Goal: Transaction & Acquisition: Book appointment/travel/reservation

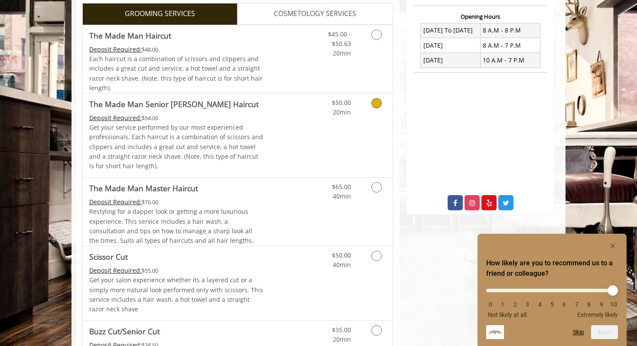
scroll to position [344, 0]
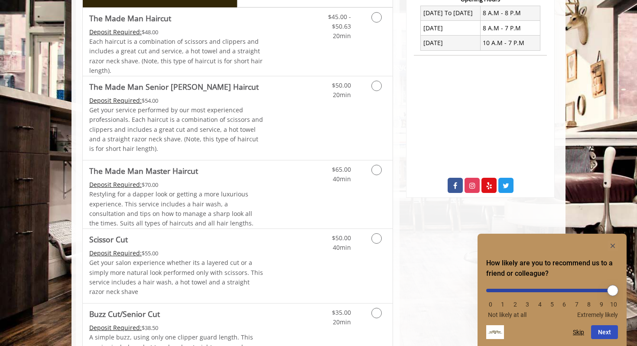
type input "**"
click at [617, 289] on input "range" at bounding box center [552, 290] width 132 height 3
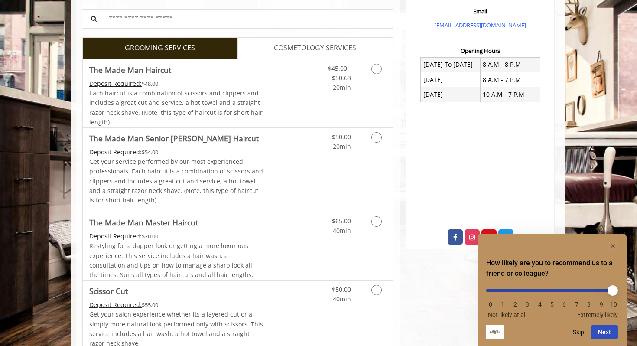
scroll to position [288, 0]
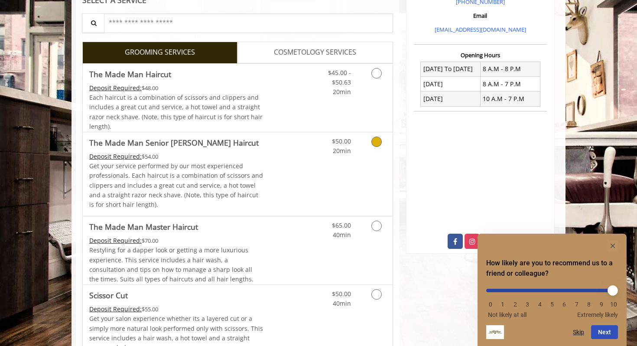
click at [377, 140] on icon "Grooming services" at bounding box center [376, 142] width 10 height 10
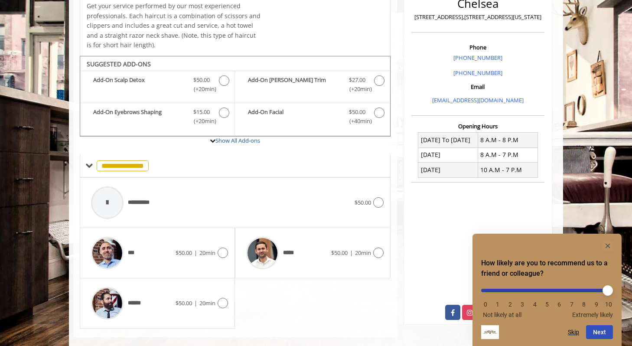
scroll to position [230, 0]
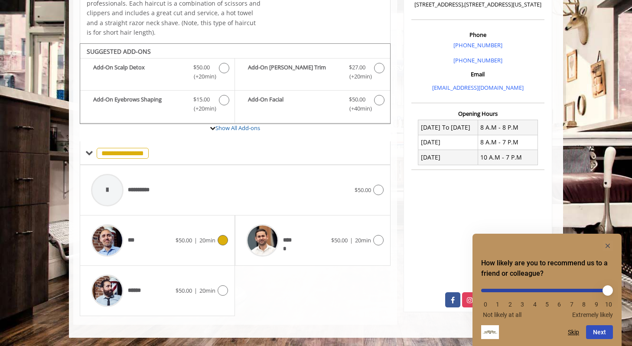
click at [222, 238] on icon at bounding box center [223, 240] width 10 height 10
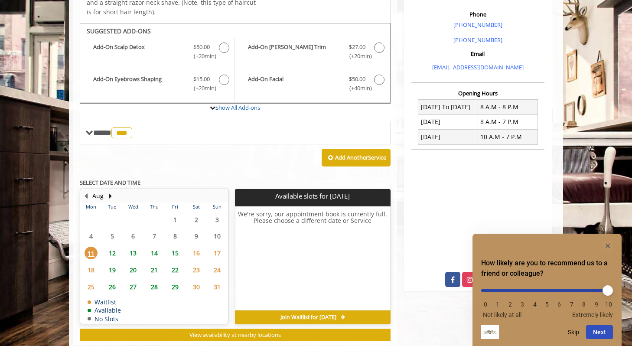
click at [132, 271] on tbody "28 29 30 31 1 2 3 4 5 6 7 8 9 10 11 12 13 14 15 16 17 18 19 20 21 22 23 24 25 2…" at bounding box center [154, 267] width 147 height 112
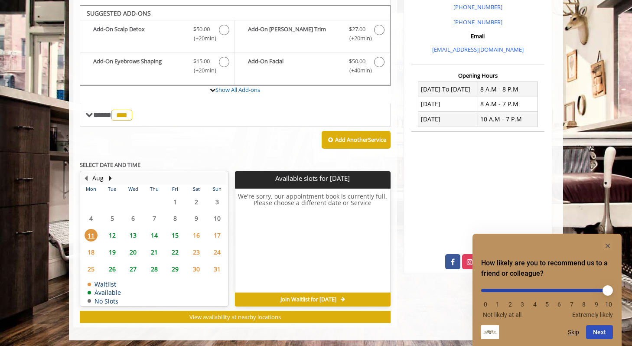
scroll to position [270, 0]
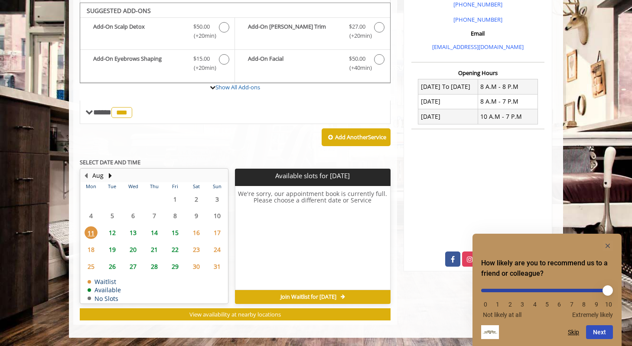
click at [134, 228] on span "13" at bounding box center [133, 232] width 13 height 13
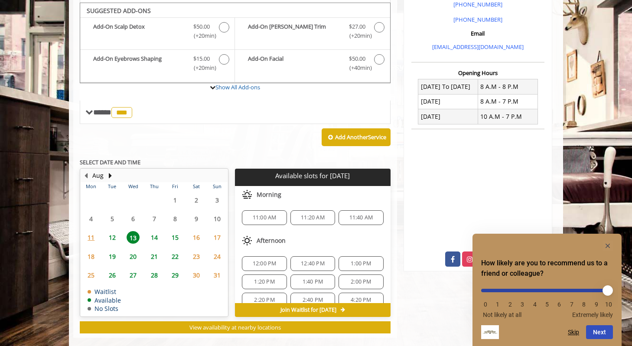
scroll to position [283, 0]
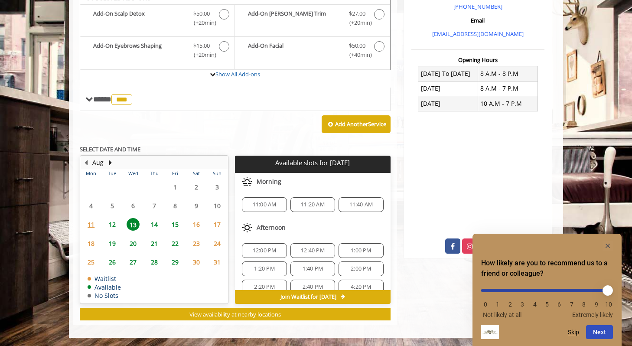
click at [269, 245] on div "12:00 PM" at bounding box center [264, 250] width 45 height 15
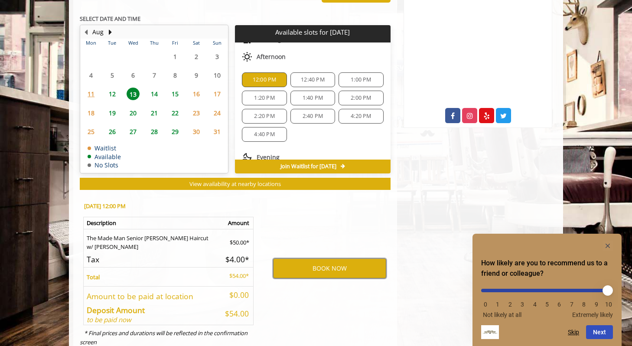
scroll to position [420, 0]
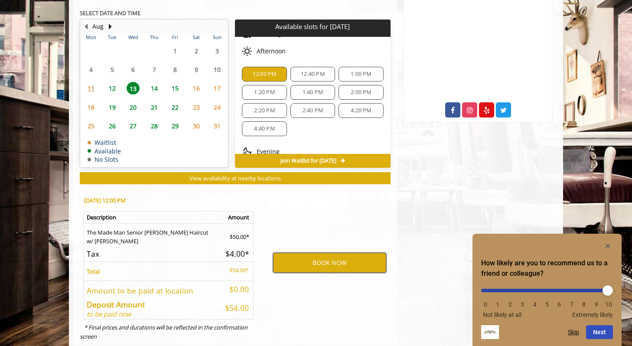
click at [341, 261] on button "BOOK NOW" at bounding box center [329, 263] width 113 height 20
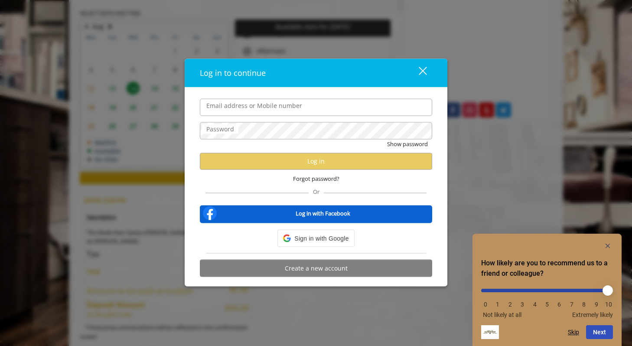
type input "**********"
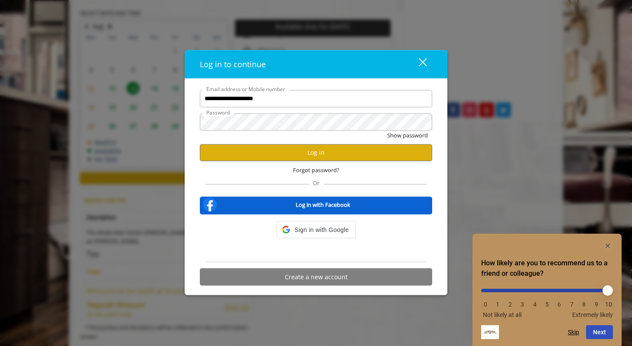
scroll to position [0, 0]
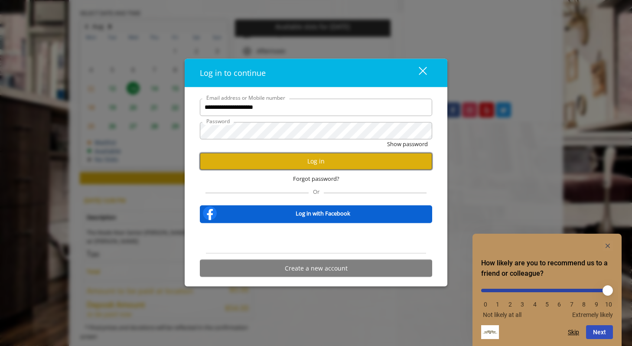
click at [323, 160] on button "Log in" at bounding box center [316, 161] width 232 height 17
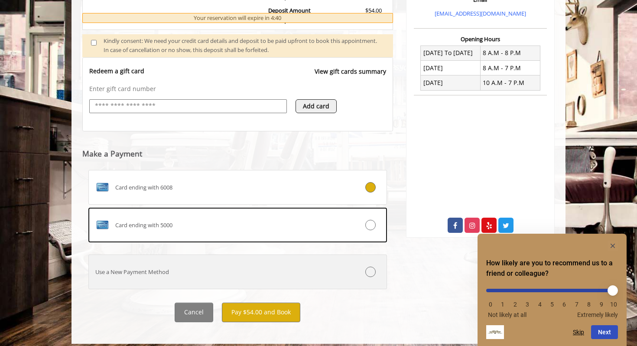
scroll to position [311, 0]
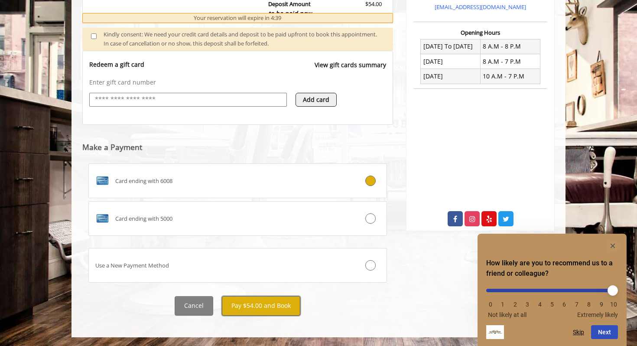
click at [264, 309] on button "Pay $54.00 and Book" at bounding box center [261, 306] width 78 height 20
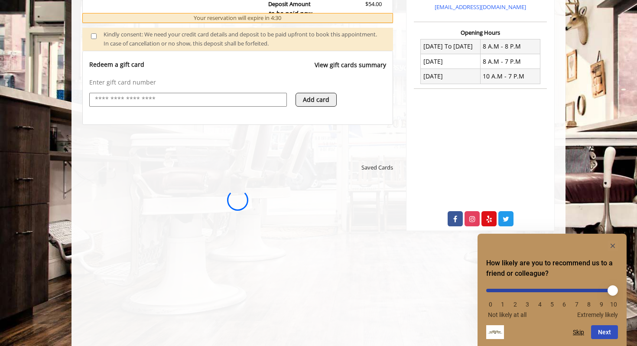
scroll to position [0, 0]
